Goal: Transaction & Acquisition: Purchase product/service

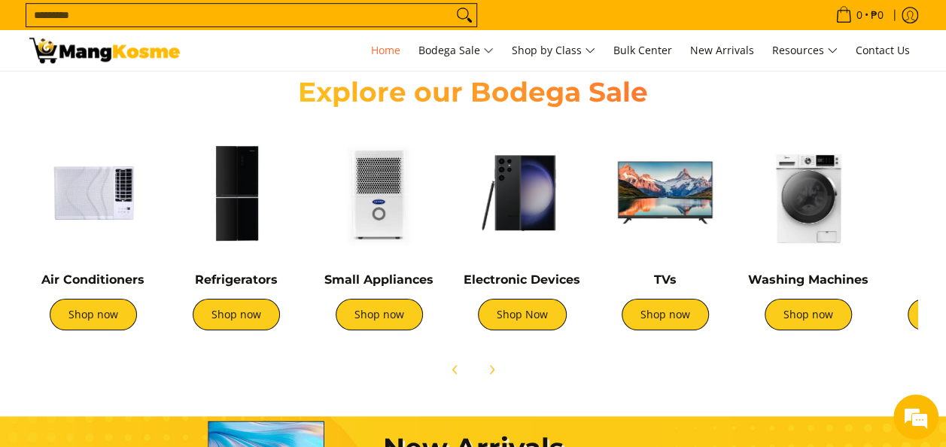
scroll to position [0, 598]
click at [814, 316] on link "Shop now" at bounding box center [807, 315] width 87 height 32
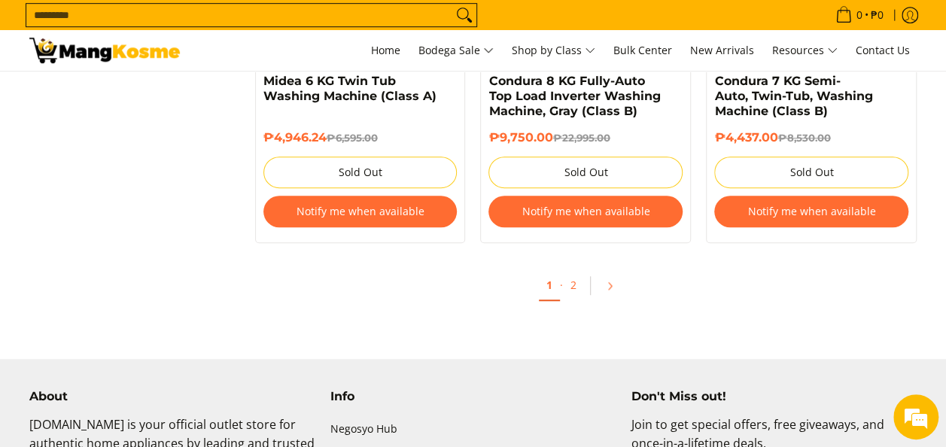
scroll to position [3310, 0]
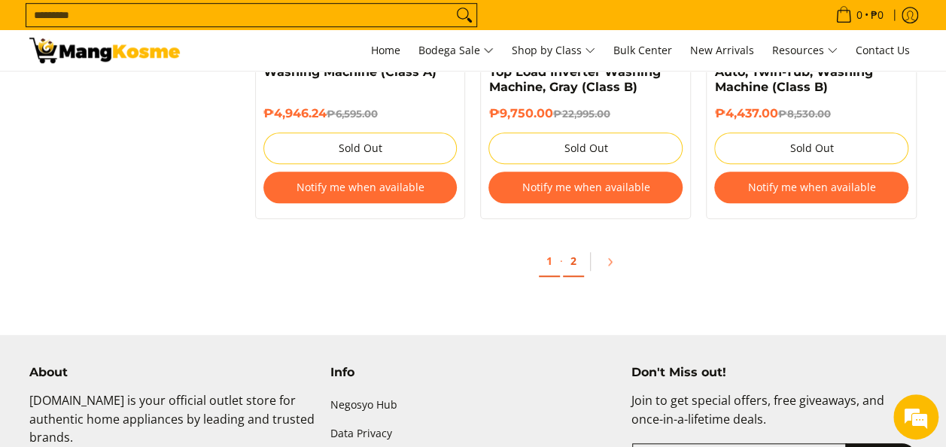
click at [573, 270] on link "2" at bounding box center [573, 261] width 21 height 31
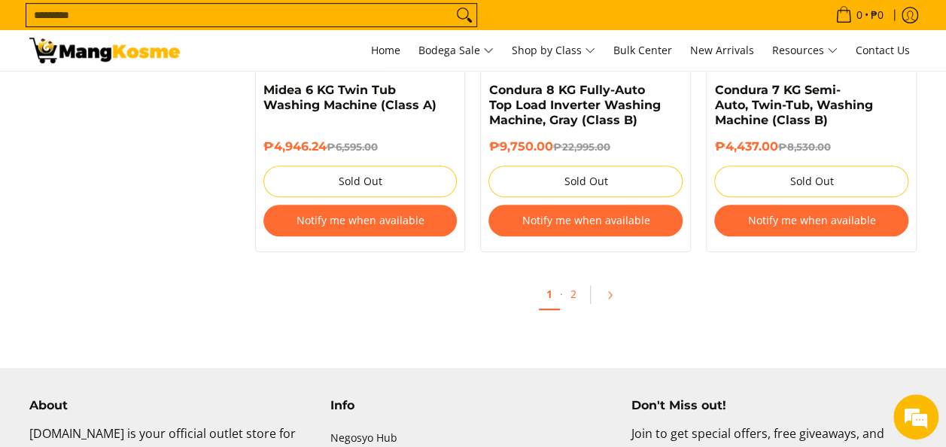
scroll to position [3310, 0]
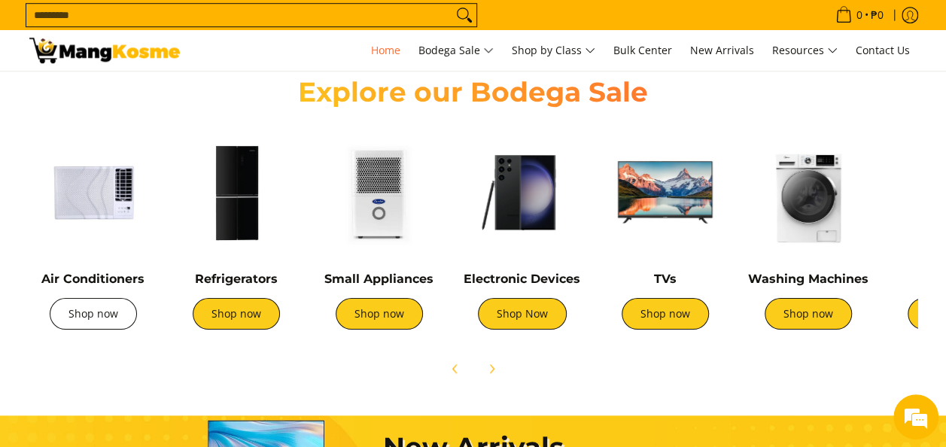
click at [80, 312] on link "Shop now" at bounding box center [93, 314] width 87 height 32
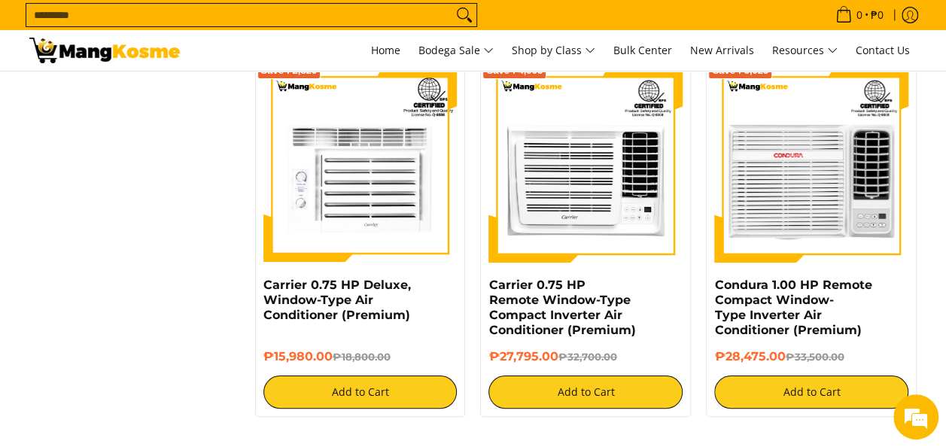
scroll to position [2859, 0]
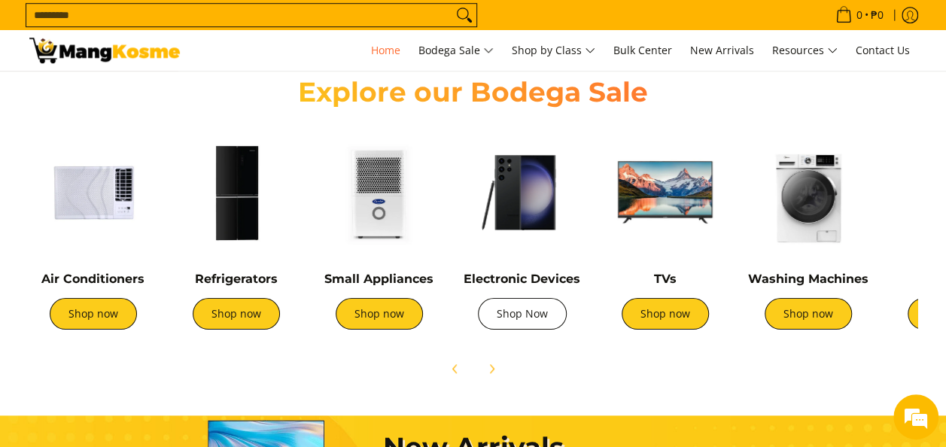
click at [526, 308] on link "Shop Now" at bounding box center [522, 314] width 89 height 32
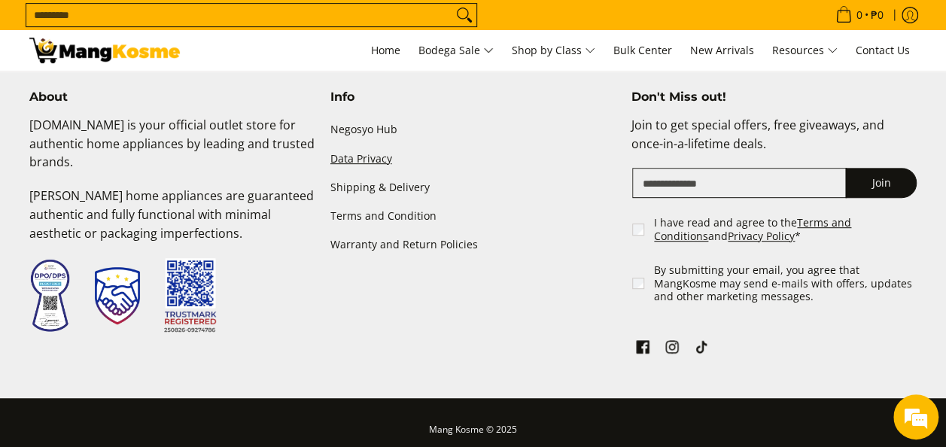
scroll to position [3160, 0]
